Goal: Transaction & Acquisition: Purchase product/service

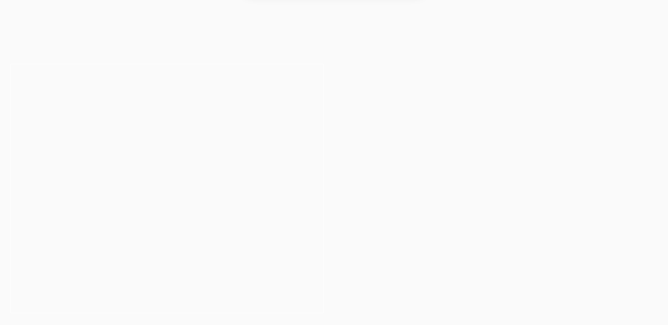
click at [360, 45] on button "Cancel" at bounding box center [358, 46] width 37 height 18
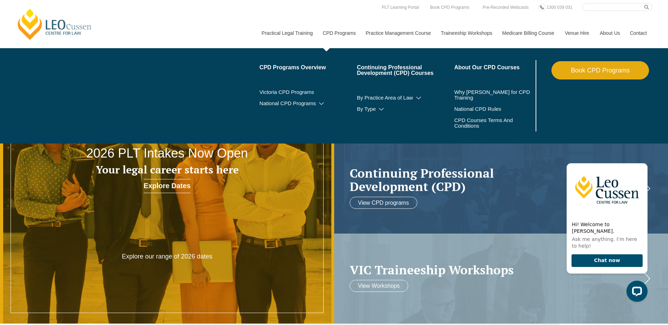
click at [590, 69] on link "Book CPD Programs" at bounding box center [601, 70] width 98 height 18
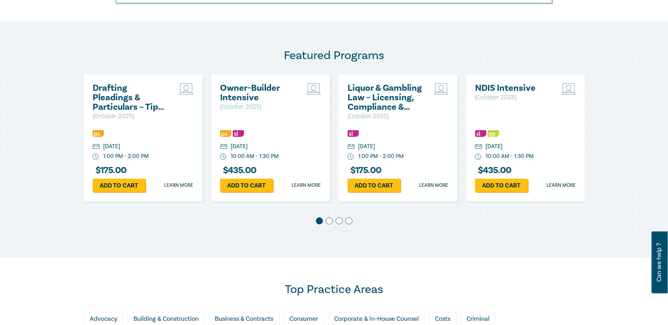
scroll to position [361, 0]
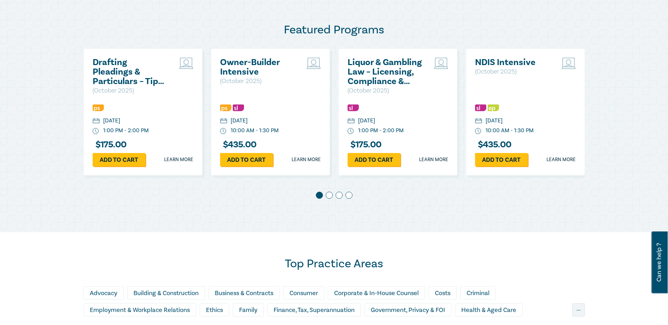
click at [330, 198] on span at bounding box center [329, 195] width 7 height 7
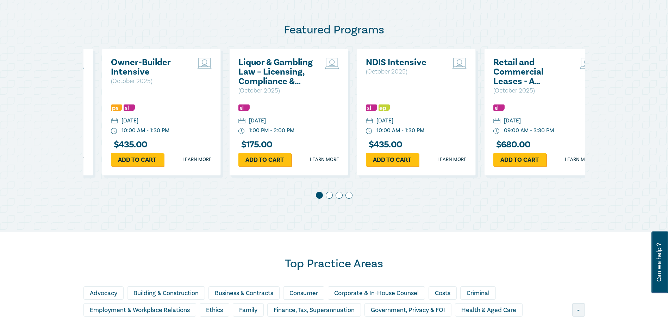
scroll to position [0, 128]
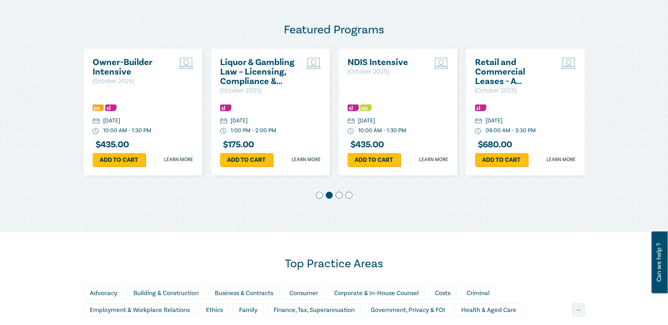
click at [340, 196] on span at bounding box center [339, 195] width 7 height 7
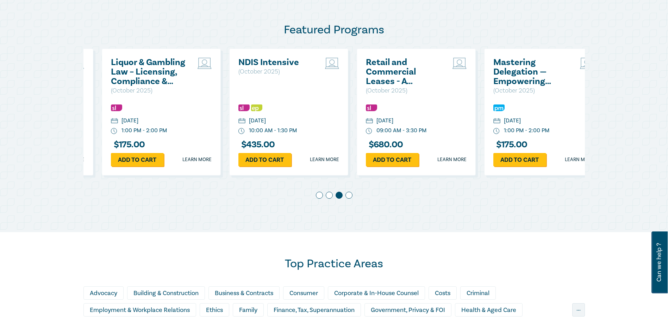
scroll to position [0, 255]
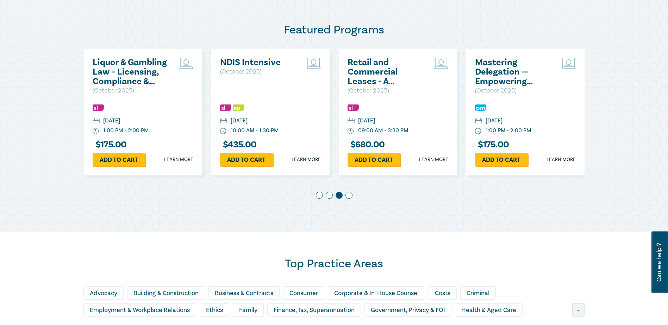
click at [350, 195] on span at bounding box center [349, 195] width 7 height 7
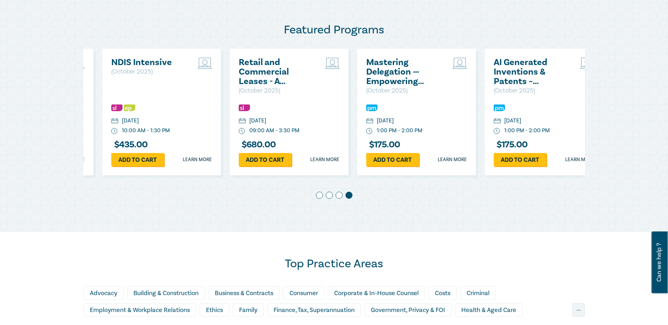
scroll to position [0, 383]
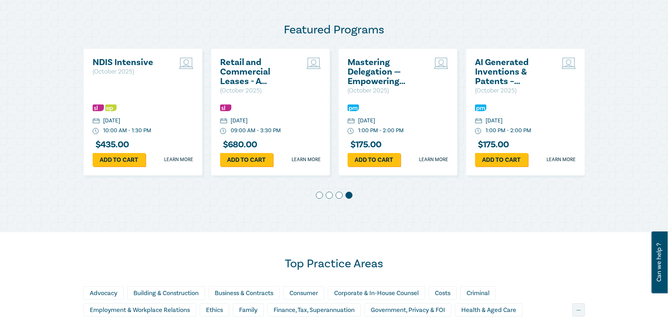
click at [426, 210] on div "Featured Programs Drafting Pleadings & Particulars – Tips & Traps ( October 202…" at bounding box center [334, 114] width 668 height 237
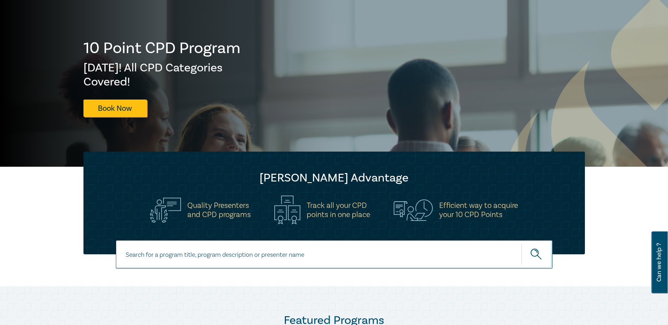
scroll to position [70, 0]
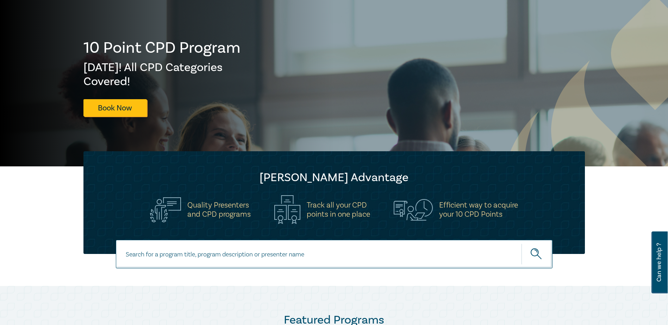
click at [217, 251] on input at bounding box center [334, 254] width 437 height 29
type input "retail and commercial leases"
click at [522, 244] on button "submit" at bounding box center [537, 254] width 31 height 21
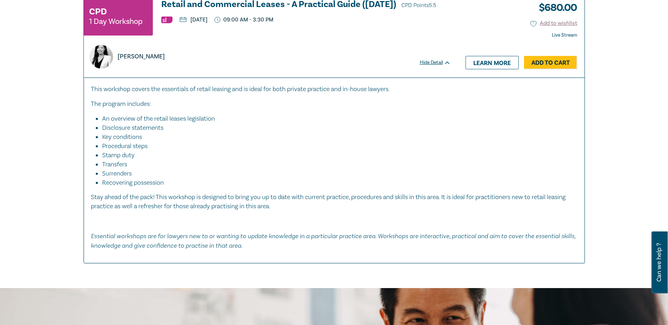
scroll to position [247, 0]
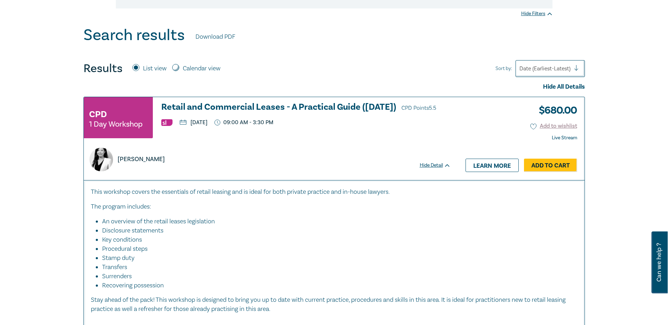
click at [446, 166] on icon at bounding box center [447, 165] width 5 height 3
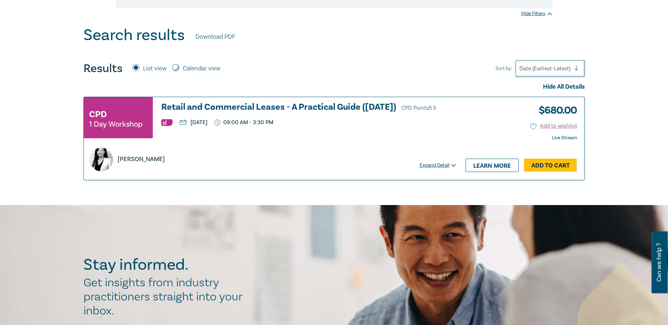
click at [446, 166] on div "Expand Detail" at bounding box center [439, 165] width 39 height 7
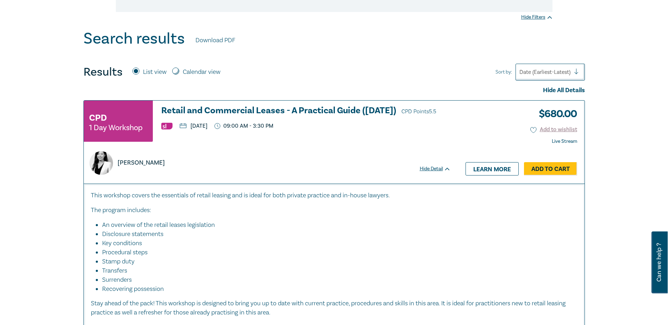
scroll to position [238, 0]
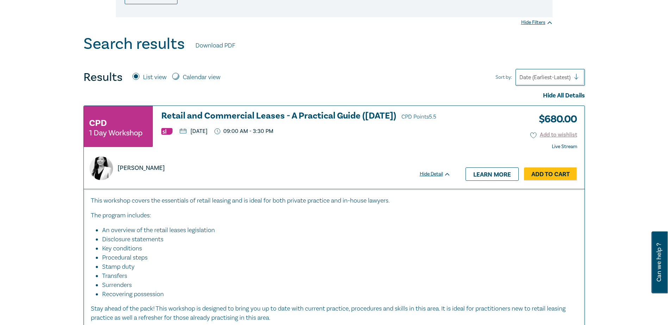
click at [200, 139] on div "CPD 1 Day Workshop Retail and Commercial Leases - A Practical Guide (October 20…" at bounding box center [267, 129] width 367 height 37
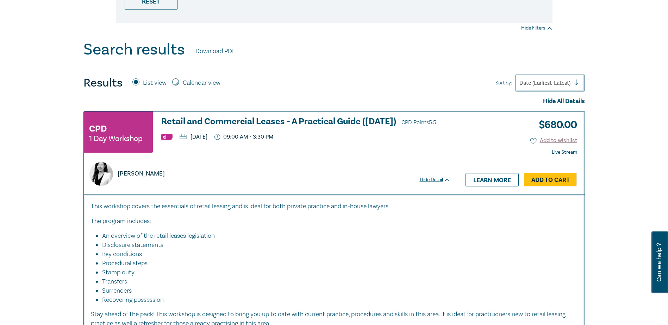
scroll to position [229, 0]
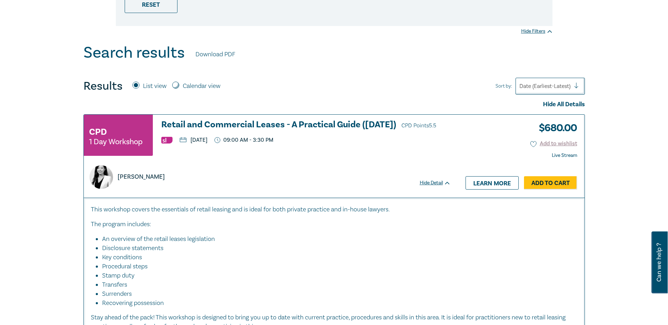
click at [207, 143] on p "[DATE]" at bounding box center [194, 140] width 28 height 6
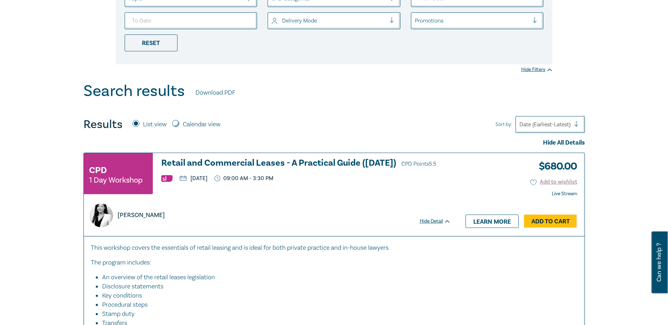
scroll to position [185, 0]
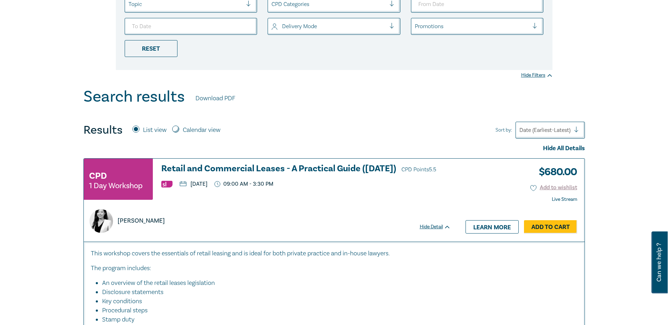
click at [175, 128] on input "Calendar view" at bounding box center [175, 129] width 7 height 7
radio input "true"
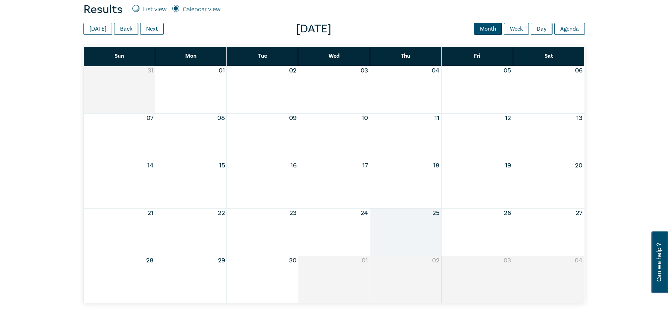
scroll to position [291, 0]
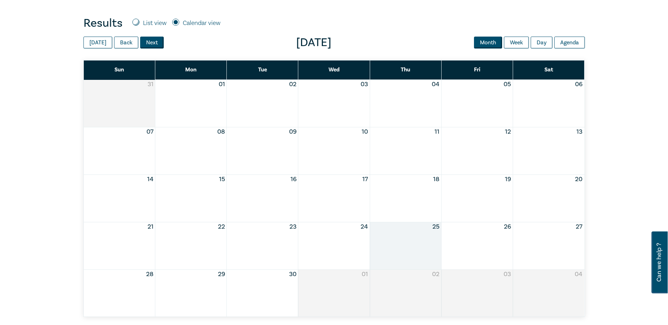
click at [147, 45] on button "Next" at bounding box center [152, 43] width 24 height 12
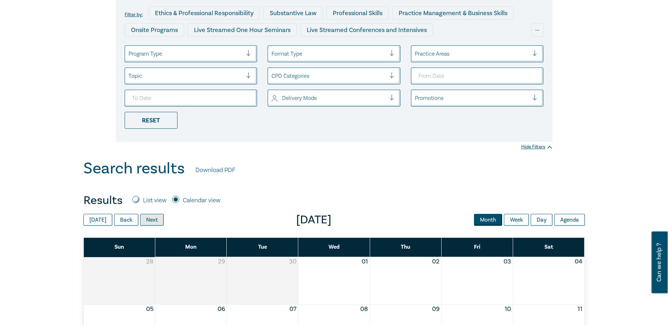
scroll to position [106, 0]
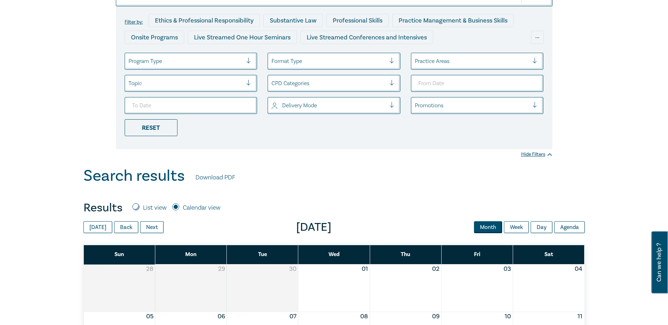
click at [134, 206] on input "List view" at bounding box center [135, 207] width 7 height 7
radio input "true"
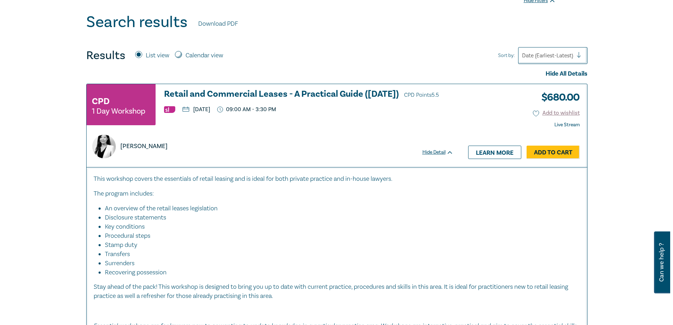
scroll to position [264, 0]
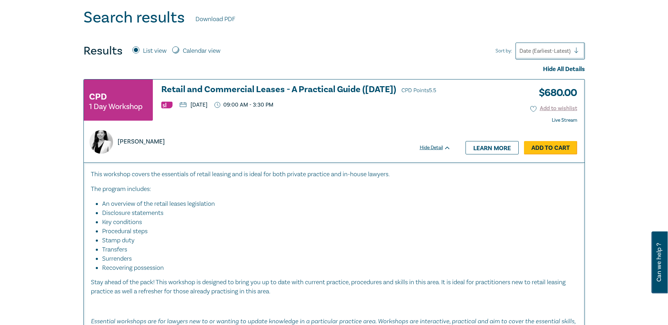
click at [545, 146] on link "Add to Cart" at bounding box center [550, 147] width 53 height 13
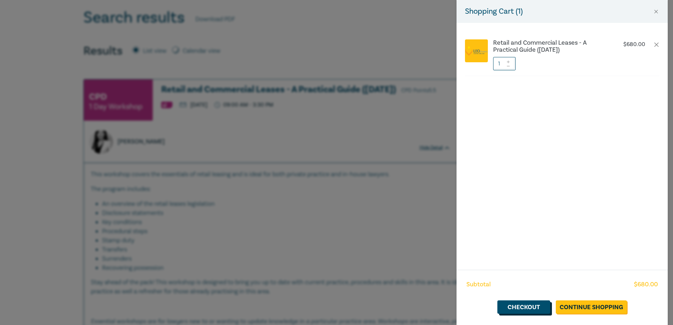
click at [523, 308] on link "Checkout" at bounding box center [524, 307] width 53 height 13
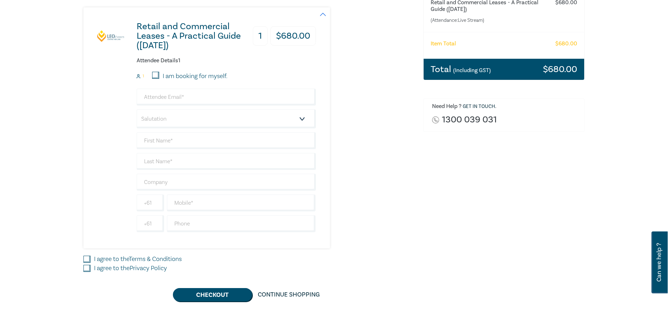
scroll to position [132, 0]
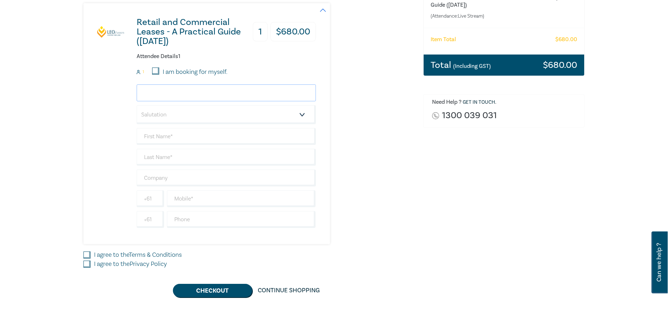
click at [170, 91] on input "email" at bounding box center [226, 93] width 179 height 17
type input "randabalbissi@alr.com.au"
type input "Randa"
type input "Balbissi"
type input "Anthony Raso & Associate Pty Ltd"
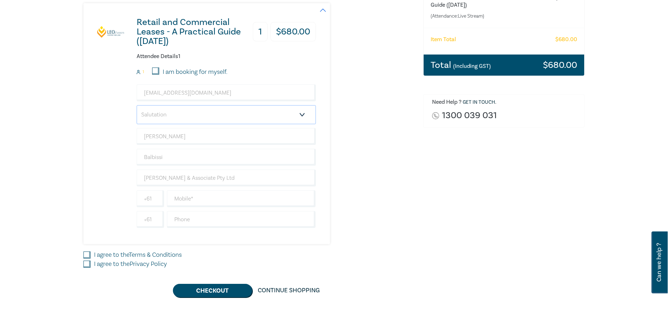
click at [169, 119] on select "Salutation Mr. Mrs. Ms. Miss Dr. Prof. Other" at bounding box center [226, 114] width 179 height 19
select select "Ms."
click at [137, 105] on select "Salutation Mr. Mrs. Ms. Miss Dr. Prof. Other" at bounding box center [226, 114] width 179 height 19
click at [230, 199] on input "text" at bounding box center [241, 199] width 149 height 17
paste input "401350092"
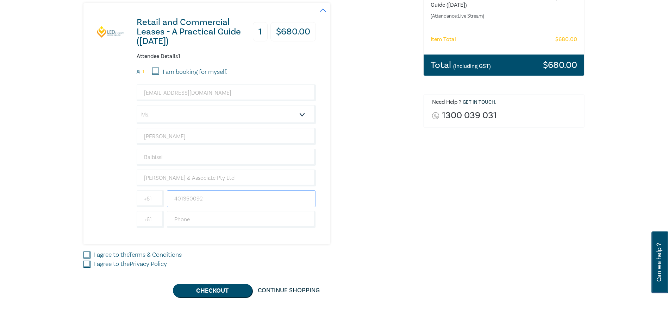
type input "0401350092"
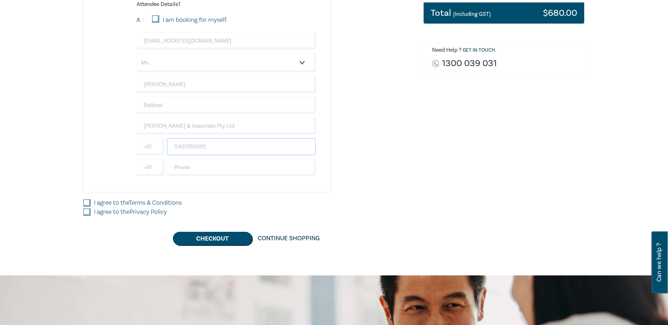
scroll to position [185, 0]
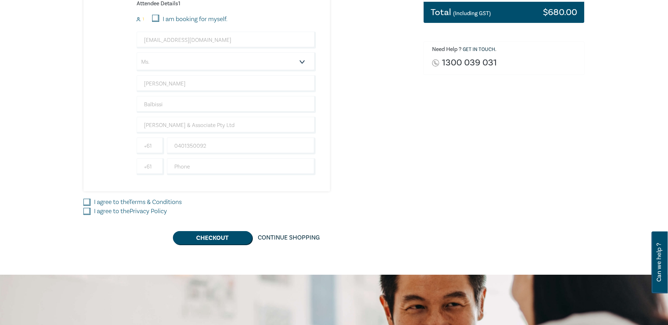
click at [89, 201] on input "I agree to the Terms & Conditions" at bounding box center [86, 202] width 7 height 7
checkbox input "true"
click at [86, 212] on input "I agree to the Privacy Policy" at bounding box center [86, 211] width 7 height 7
checkbox input "true"
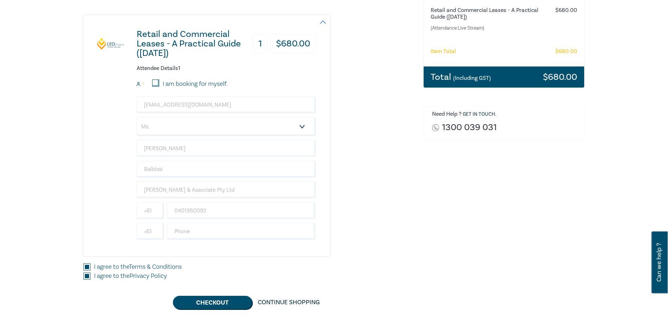
scroll to position [141, 0]
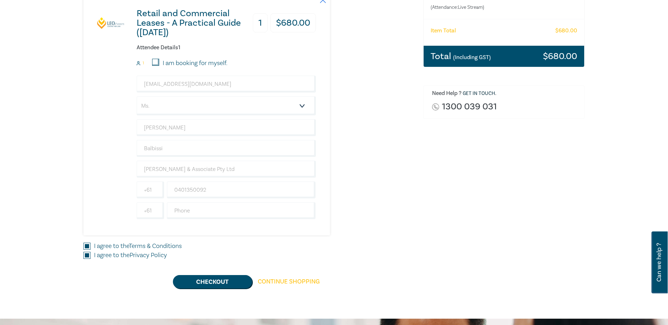
click at [280, 281] on link "Continue Shopping" at bounding box center [288, 281] width 73 height 13
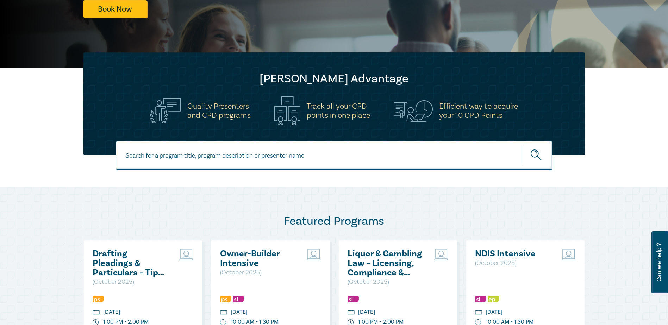
scroll to position [176, 0]
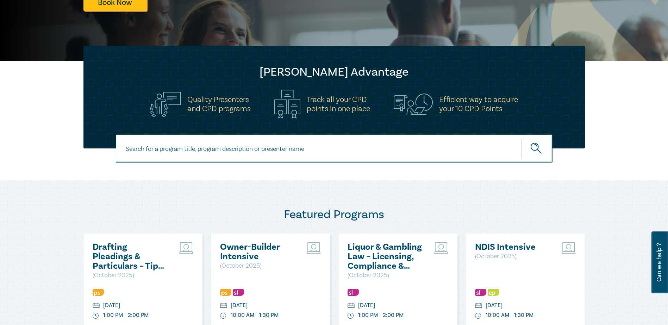
click at [226, 145] on input at bounding box center [334, 149] width 437 height 29
click at [218, 146] on input at bounding box center [334, 149] width 437 height 29
type input "conveyancing"
click at [522, 138] on button "submit" at bounding box center [537, 148] width 31 height 21
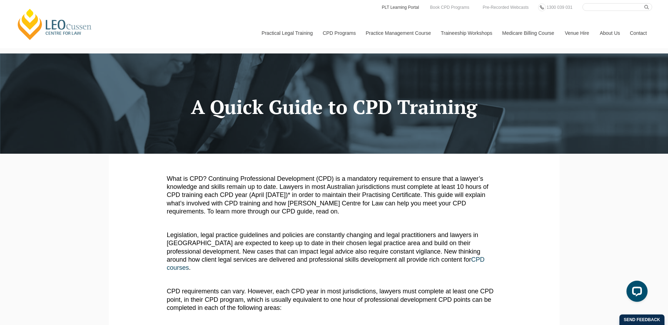
click at [395, 7] on link "PLT Learning Portal" at bounding box center [400, 8] width 39 height 8
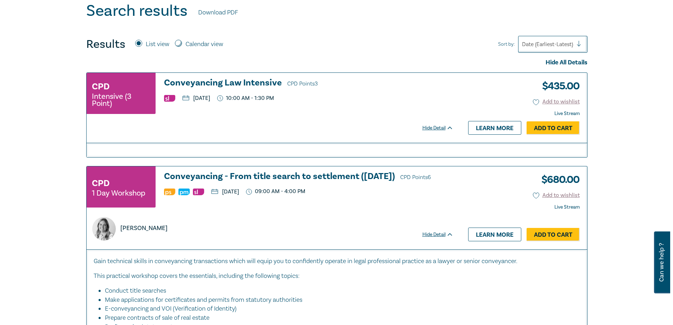
scroll to position [273, 0]
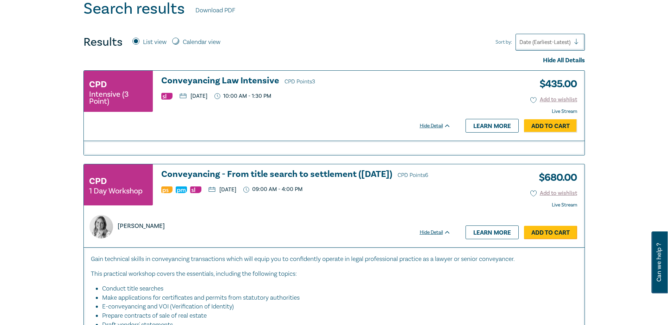
click at [541, 234] on link "Add to Cart" at bounding box center [550, 232] width 53 height 13
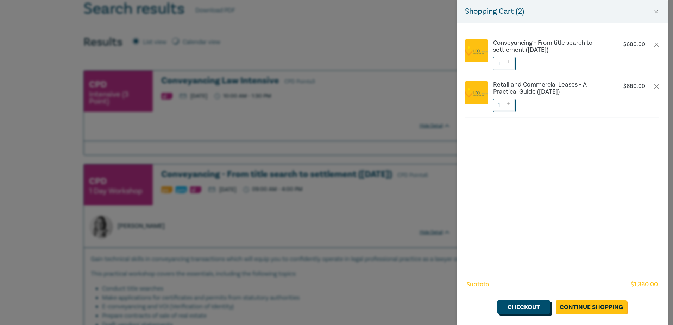
click at [542, 309] on link "Checkout" at bounding box center [524, 307] width 53 height 13
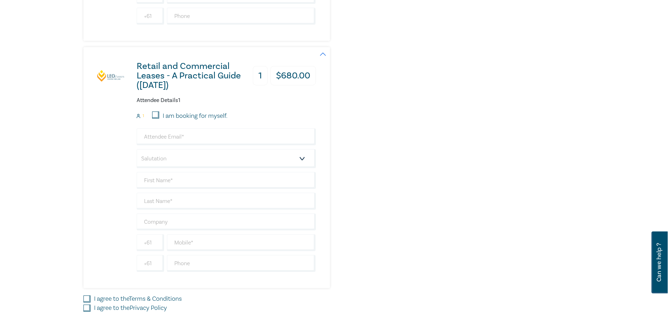
scroll to position [431, 0]
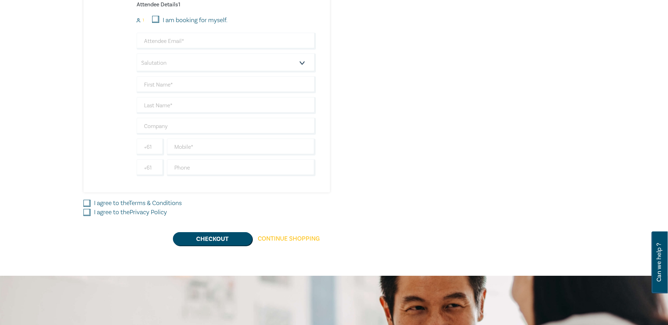
click at [285, 239] on link "Continue Shopping" at bounding box center [288, 238] width 73 height 13
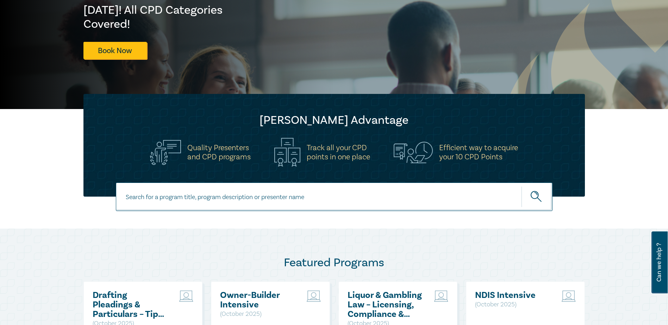
scroll to position [132, 0]
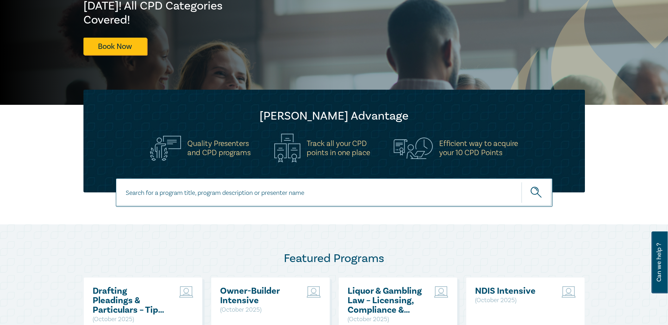
click at [211, 190] on input at bounding box center [334, 193] width 437 height 29
type input "r"
type input "trust"
click at [538, 192] on icon "submit" at bounding box center [537, 193] width 12 height 12
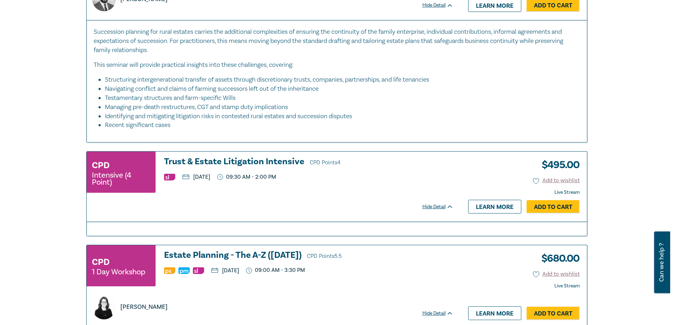
scroll to position [1224, 0]
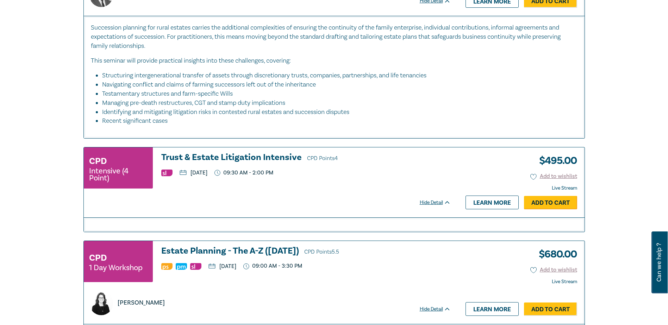
click at [552, 203] on link "Add to Cart" at bounding box center [550, 202] width 53 height 13
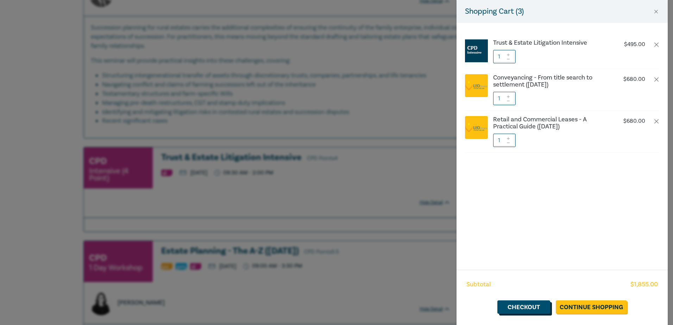
click at [529, 306] on link "Checkout" at bounding box center [524, 307] width 53 height 13
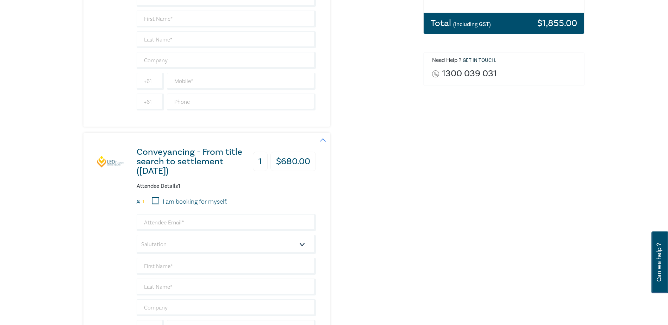
scroll to position [255, 0]
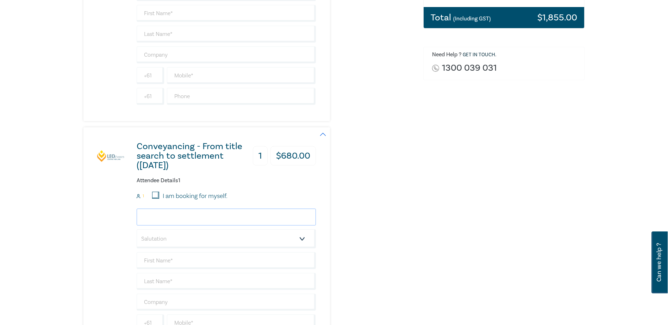
click at [163, 218] on input "email" at bounding box center [226, 217] width 179 height 17
type input "randabalbissi@alr.com.au"
type input "Randa"
type input "Balbissi"
type input "[PERSON_NAME] & Associate Pty Ltd"
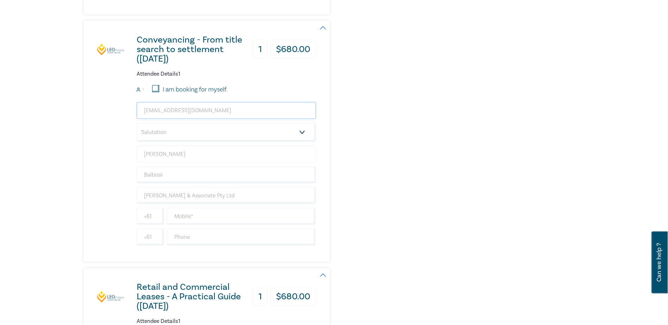
scroll to position [405, 0]
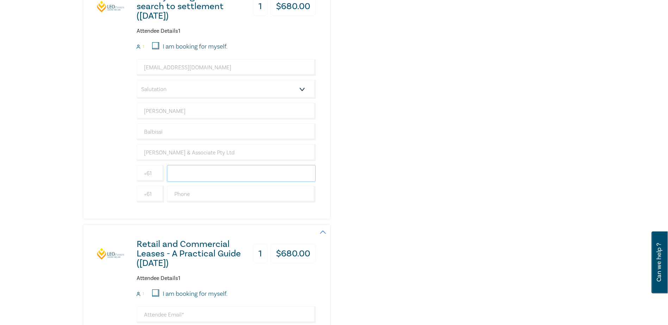
click at [178, 178] on input "text" at bounding box center [241, 173] width 149 height 17
type input "0401350092"
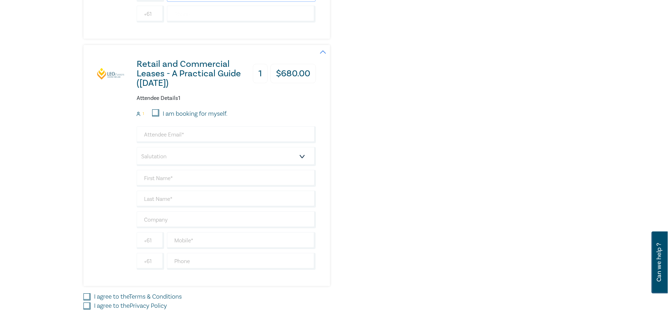
scroll to position [608, 0]
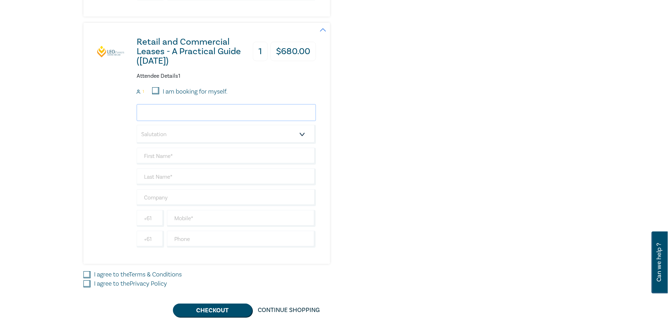
click at [155, 114] on input "email" at bounding box center [226, 112] width 179 height 17
type input "randabalbissi@alr.com.au"
type input "Randa"
type input "Balbissi"
type input "Anthony Raso & Associate Pty Ltd"
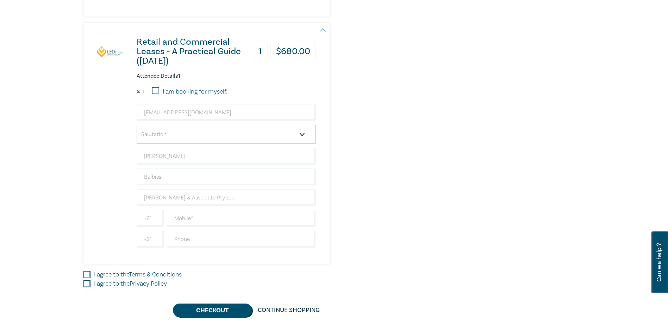
click at [166, 137] on select "Salutation Mr. Mrs. Ms. Miss Dr. Prof. Other" at bounding box center [226, 134] width 179 height 19
select select "Ms."
click at [137, 125] on select "Salutation Mr. Mrs. Ms. Miss Dr. Prof. Other" at bounding box center [226, 134] width 179 height 19
click at [172, 222] on input "text" at bounding box center [241, 218] width 149 height 17
type input "0401350092"
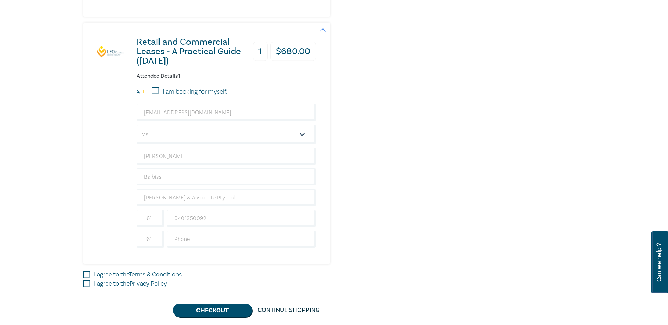
click at [86, 274] on input "I agree to the Terms & Conditions" at bounding box center [86, 275] width 7 height 7
checkbox input "true"
click at [86, 286] on input "I agree to the Privacy Policy" at bounding box center [86, 284] width 7 height 7
checkbox input "true"
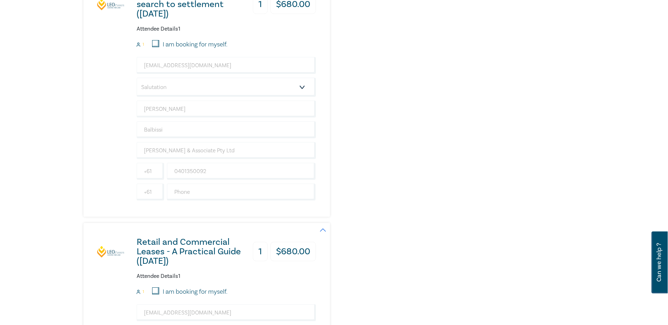
scroll to position [405, 0]
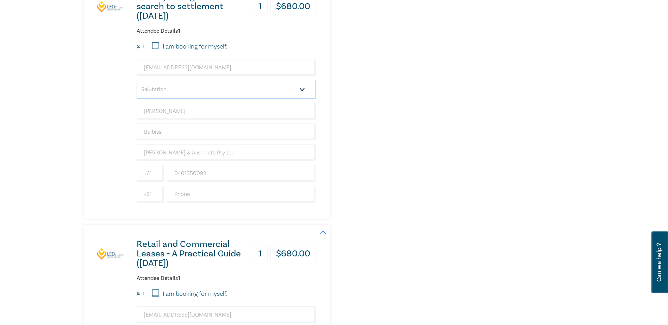
click at [185, 91] on select "Salutation Mr. Mrs. Ms. Miss Dr. Prof. Other" at bounding box center [226, 89] width 179 height 19
select select "Ms."
click at [137, 80] on select "Salutation Mr. Mrs. Ms. Miss Dr. Prof. Other" at bounding box center [226, 89] width 179 height 19
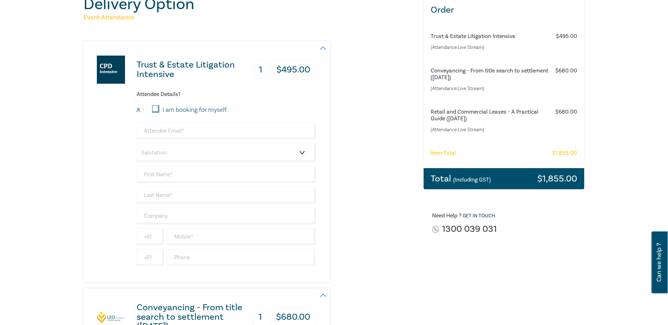
scroll to position [88, 0]
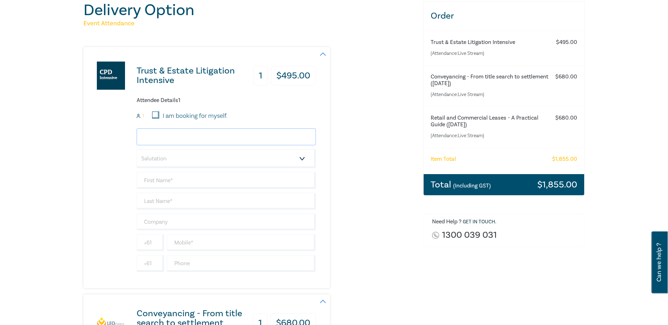
click at [169, 133] on input "email" at bounding box center [226, 137] width 179 height 17
click at [177, 135] on input "email" at bounding box center [226, 137] width 179 height 17
type input "anthony.raso@alr.com.au"
click at [182, 157] on select "Salutation Mr. Mrs. Ms. Miss Dr. Prof. Other" at bounding box center [226, 158] width 179 height 19
select select "Mr."
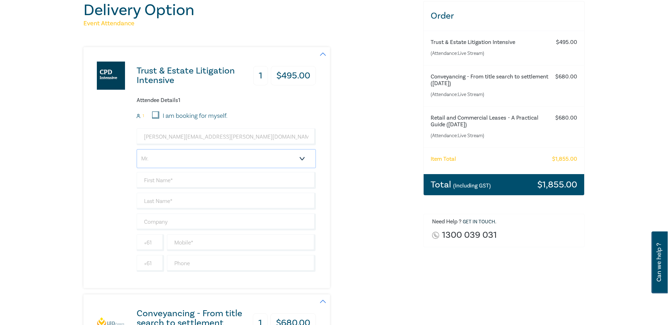
click at [137, 149] on select "Salutation Mr. Mrs. Ms. Miss Dr. Prof. Other" at bounding box center [226, 158] width 179 height 19
click at [168, 181] on input "text" at bounding box center [226, 180] width 179 height 17
type input "Anthony"
type input "Raso"
type input "Anthony Raso & Associate Pty Ltd"
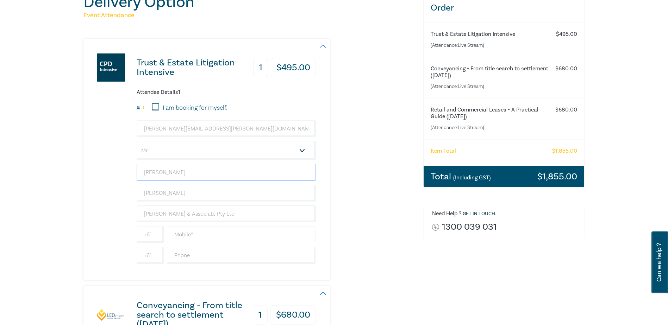
scroll to position [114, 0]
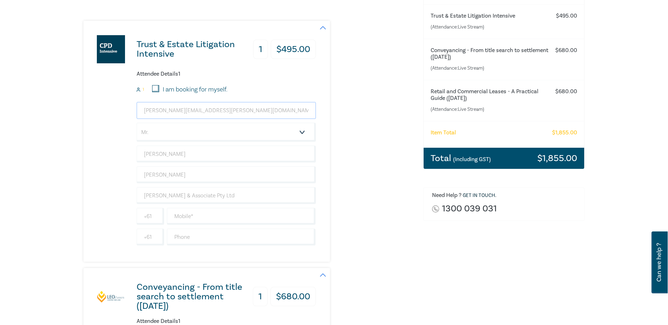
click at [179, 114] on input "anthony.raso@alr.com.au" at bounding box center [226, 110] width 179 height 17
click at [190, 217] on input "text" at bounding box center [241, 216] width 149 height 17
type input "0417690141"
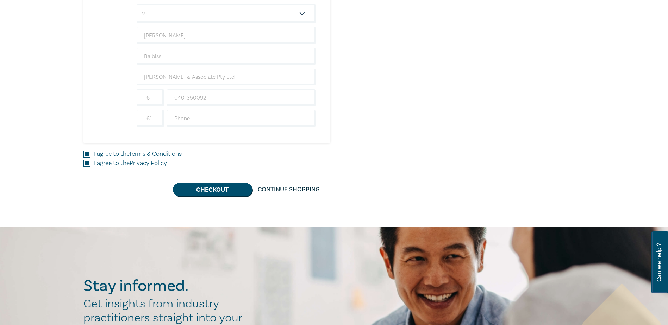
scroll to position [731, 0]
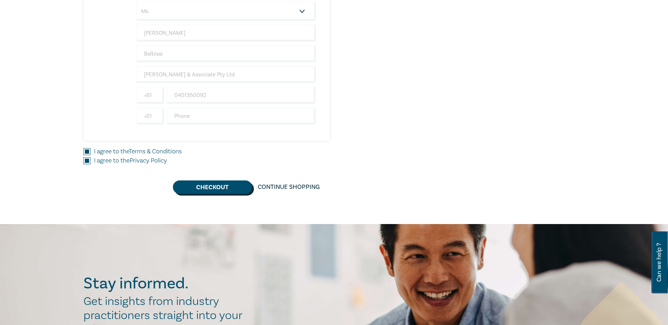
click at [216, 191] on button "Checkout" at bounding box center [212, 187] width 79 height 13
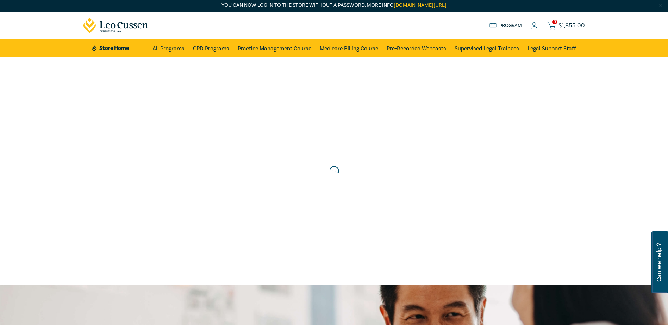
scroll to position [0, 0]
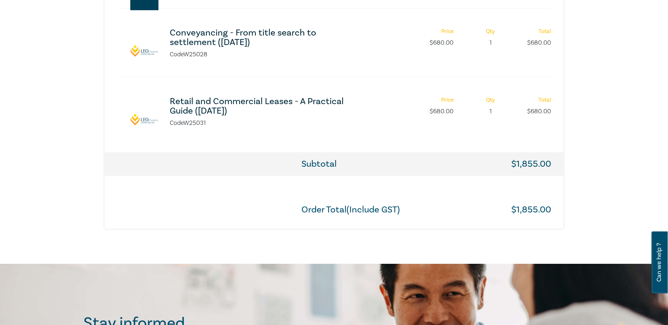
scroll to position [449, 0]
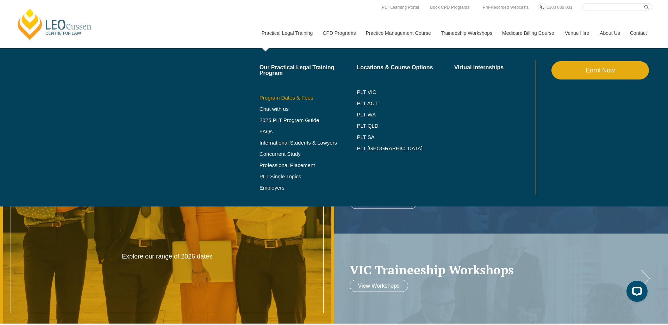
click at [281, 99] on link "Program Dates & Fees" at bounding box center [309, 98] width 98 height 6
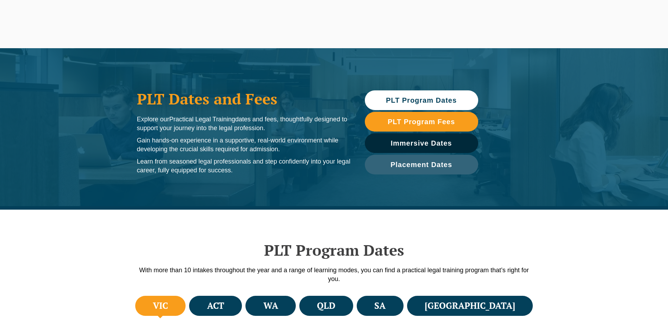
click at [168, 300] on h4 "VIC" at bounding box center [160, 306] width 15 height 12
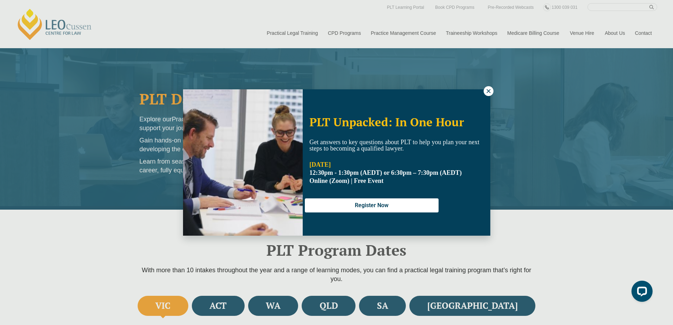
click at [490, 92] on icon at bounding box center [489, 91] width 4 height 4
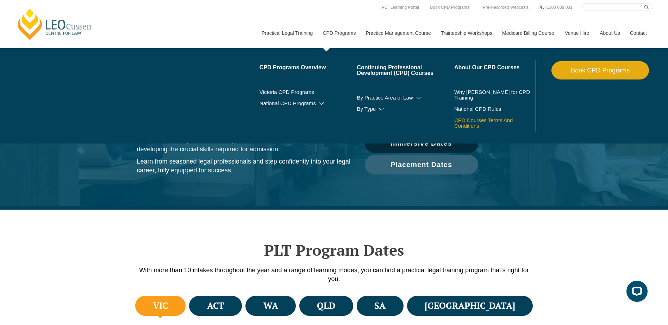
click at [464, 121] on link "CPD Courses Terms And Conditions" at bounding box center [485, 123] width 62 height 11
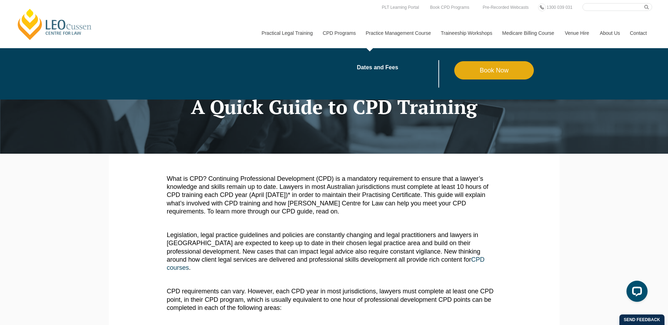
click at [480, 69] on link "Book Now" at bounding box center [494, 70] width 80 height 18
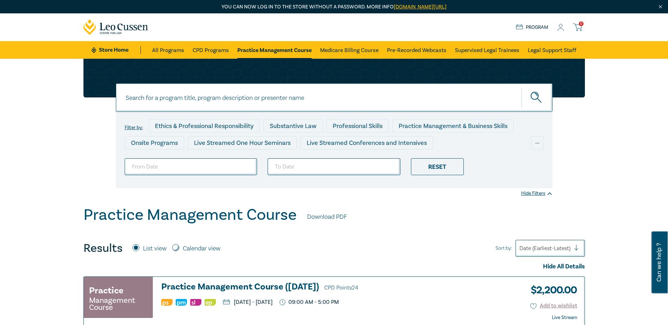
click at [106, 27] on icon at bounding box center [115, 27] width 65 height 16
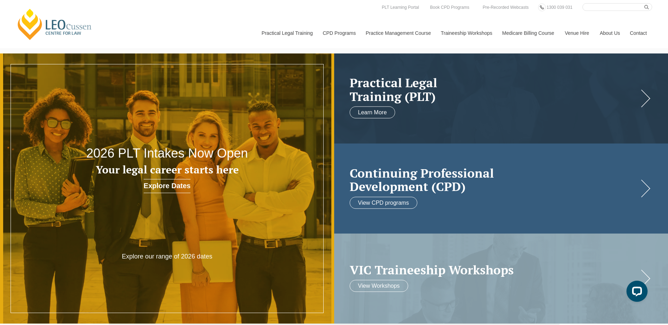
click at [394, 188] on h2 "Continuing Professional Development (CPD)" at bounding box center [494, 179] width 289 height 27
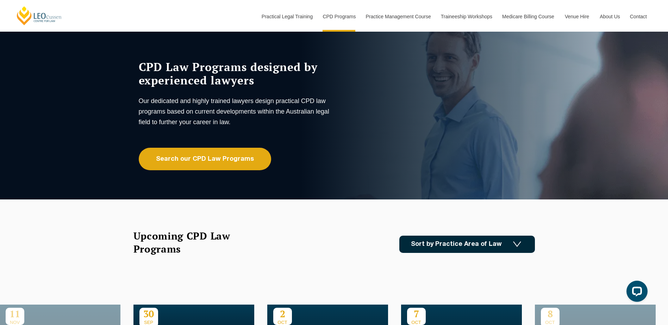
scroll to position [44, 0]
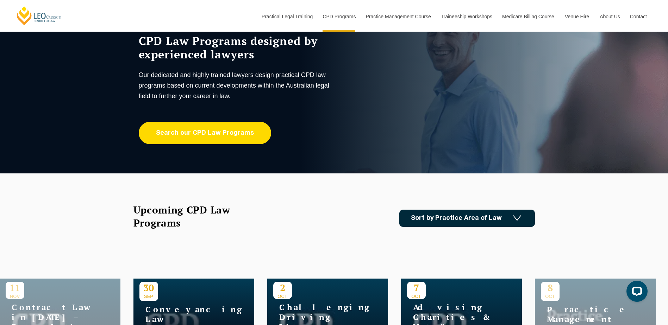
click at [210, 132] on link "Search our CPD Law Programs" at bounding box center [205, 133] width 132 height 23
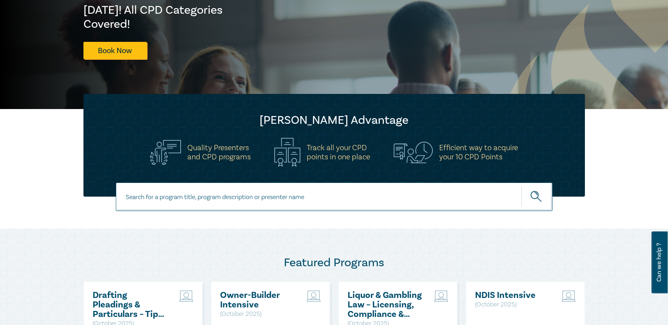
scroll to position [141, 0]
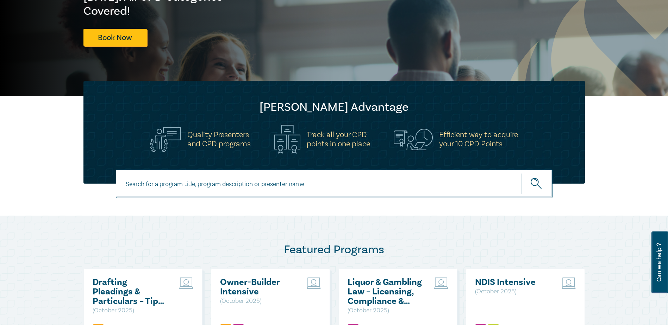
click at [248, 182] on input at bounding box center [334, 184] width 437 height 29
click at [263, 188] on input at bounding box center [334, 184] width 437 height 29
type input "trust"
click at [540, 186] on icon "submit" at bounding box center [537, 184] width 12 height 12
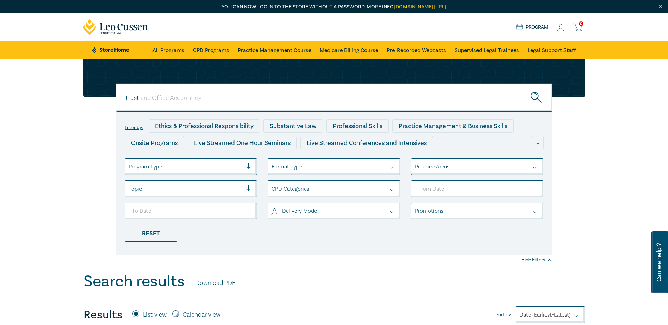
drag, startPoint x: 179, startPoint y: 96, endPoint x: 17, endPoint y: 93, distance: 161.3
click at [17, 93] on div "trust trust trust Filter by: Ethics & Professional Responsibility Substantive L…" at bounding box center [334, 166] width 668 height 214
click at [541, 93] on icon "submit" at bounding box center [537, 98] width 12 height 12
click at [535, 97] on icon "submit" at bounding box center [537, 98] width 12 height 12
drag, startPoint x: 201, startPoint y: 91, endPoint x: 1, endPoint y: 101, distance: 199.6
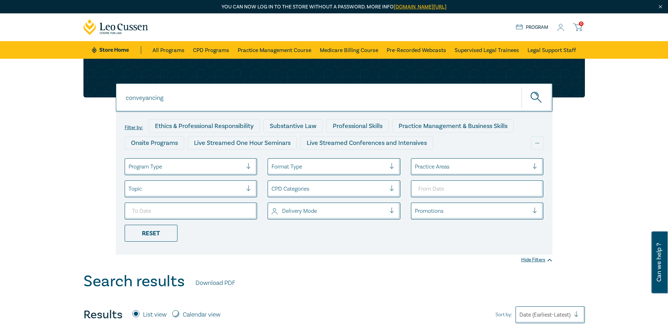
click at [1, 101] on div "conveyancing conveyancing conveyancing Filter by: Ethics & Professional Respons…" at bounding box center [334, 166] width 668 height 214
drag, startPoint x: 151, startPoint y: 98, endPoint x: 141, endPoint y: 96, distance: 10.2
click at [141, 96] on input "retail a" at bounding box center [334, 97] width 437 height 29
type input "retail"
click at [543, 94] on icon "submit" at bounding box center [537, 98] width 12 height 12
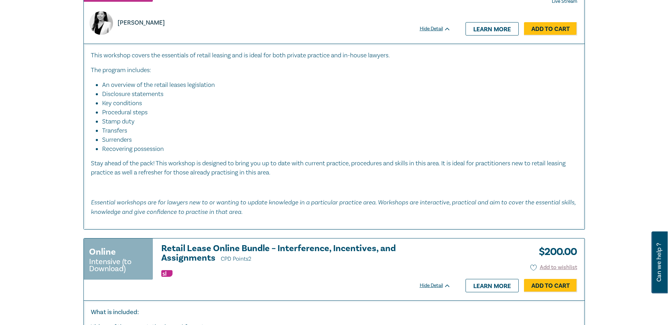
scroll to position [247, 0]
